Goal: Find specific page/section: Find specific page/section

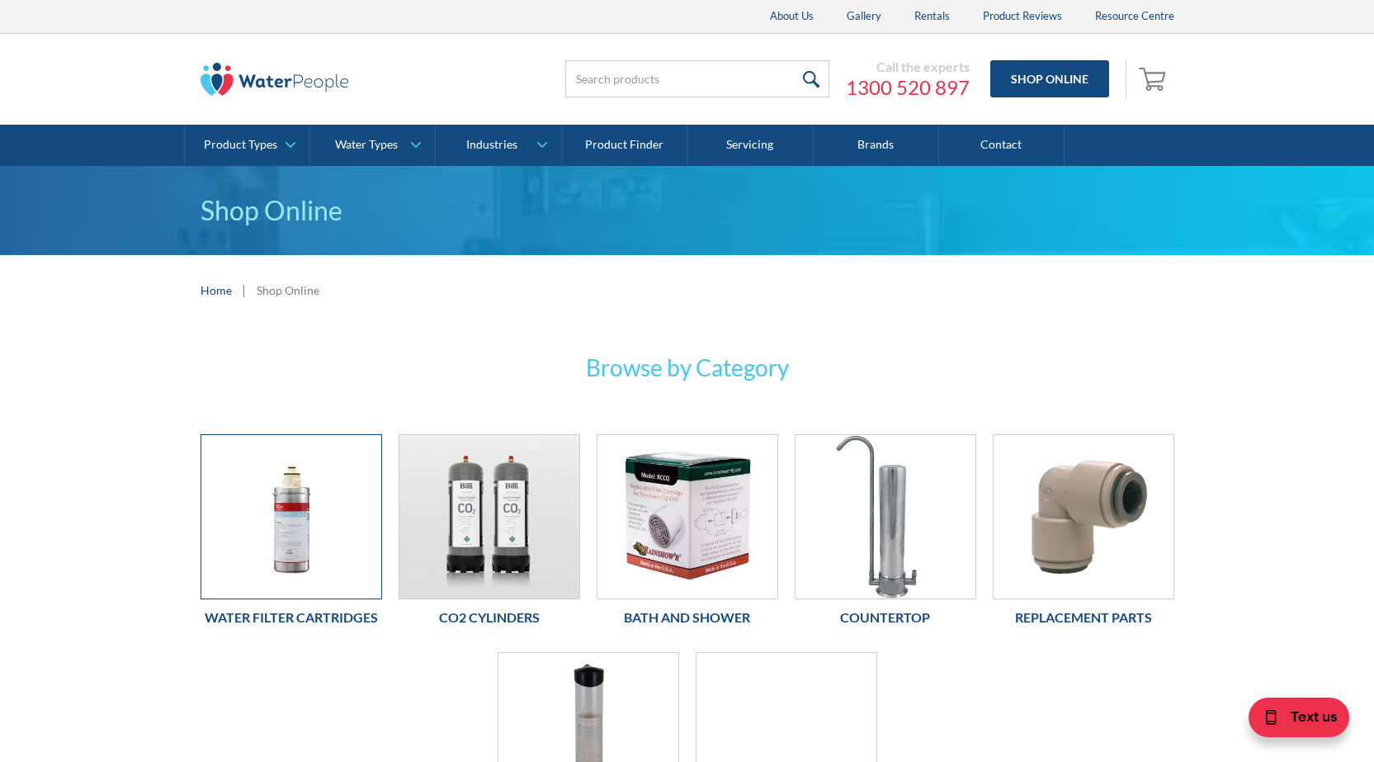
click at [300, 555] on img at bounding box center [291, 516] width 180 height 163
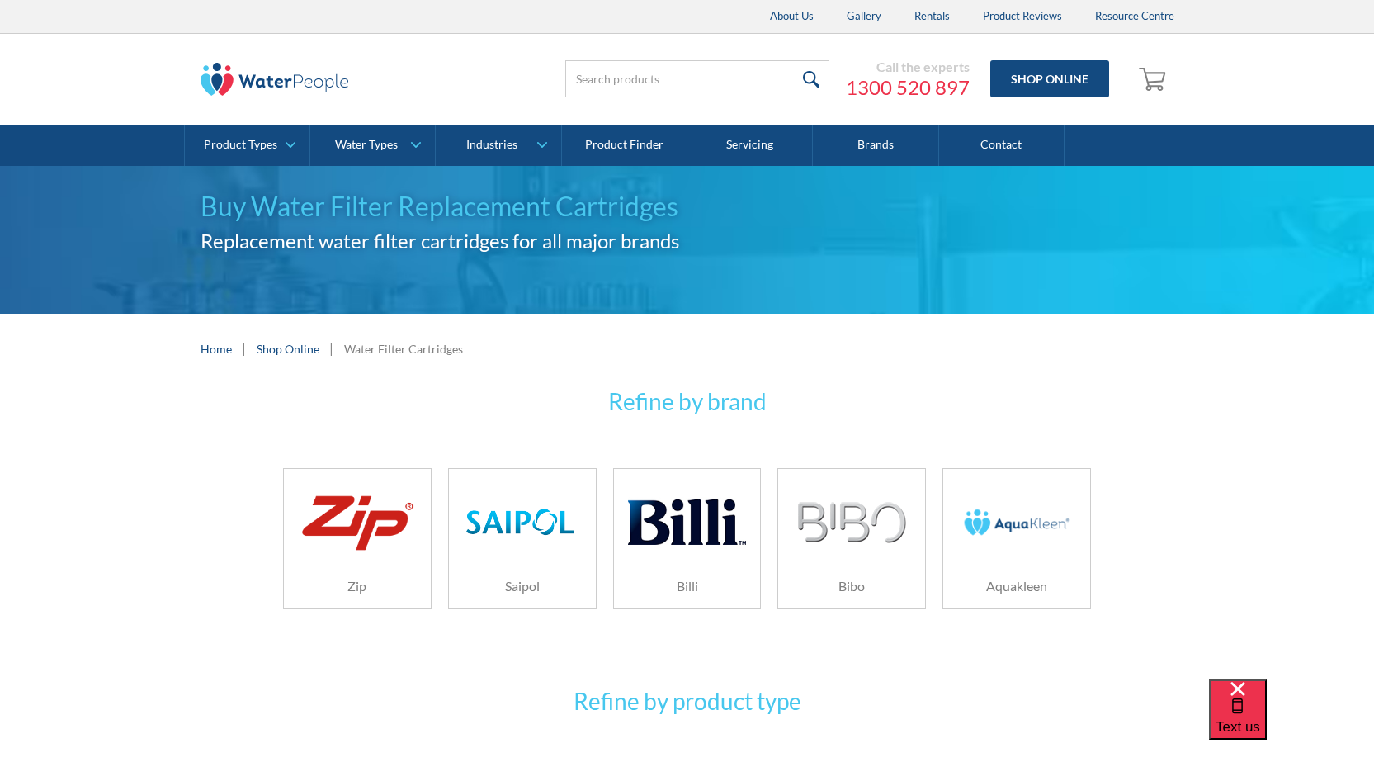
click at [730, 538] on img at bounding box center [686, 522] width 117 height 78
